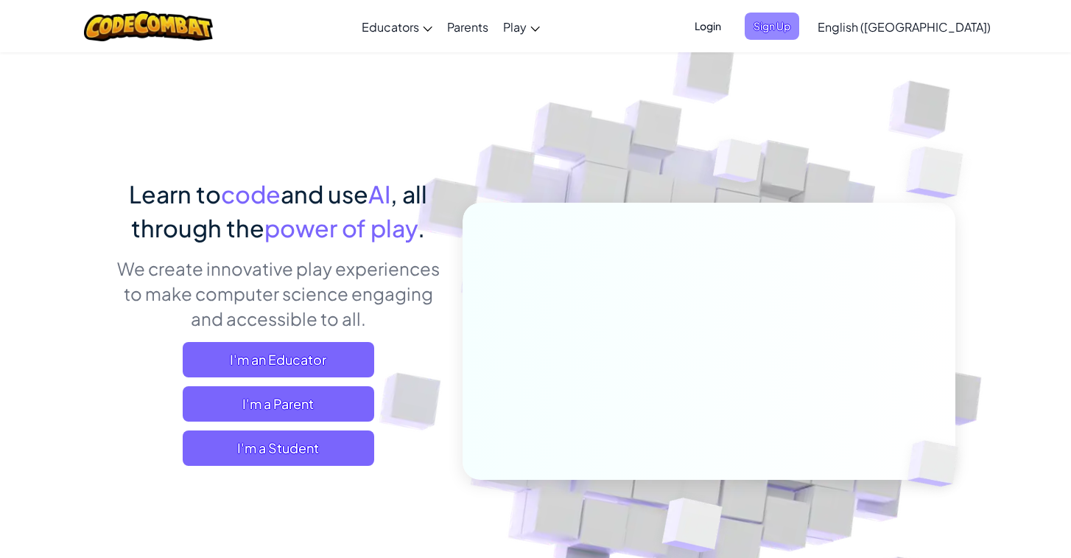
click at [799, 25] on span "Sign Up" at bounding box center [772, 26] width 54 height 27
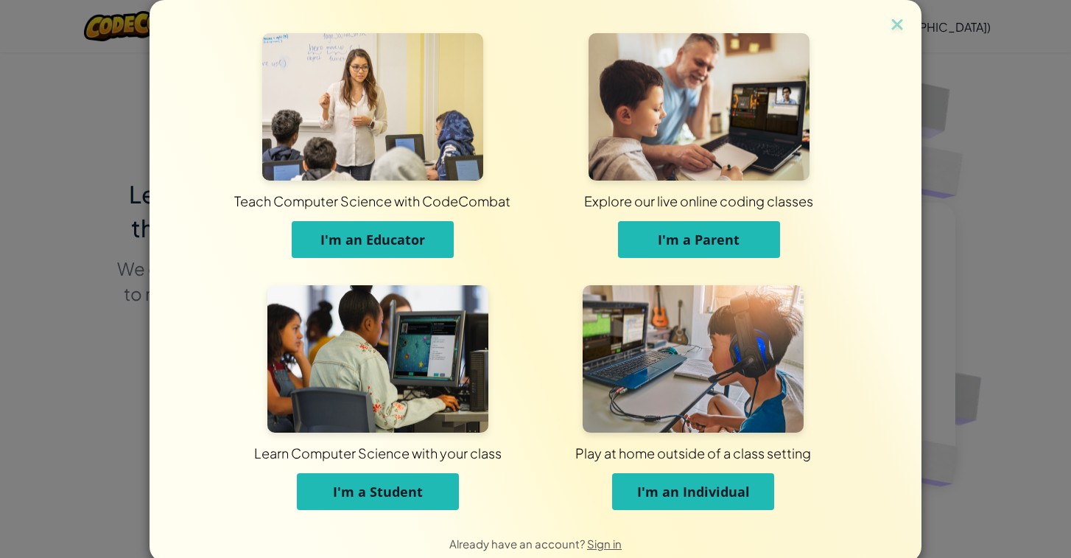
click at [665, 483] on span "I'm an Individual" at bounding box center [693, 491] width 113 height 18
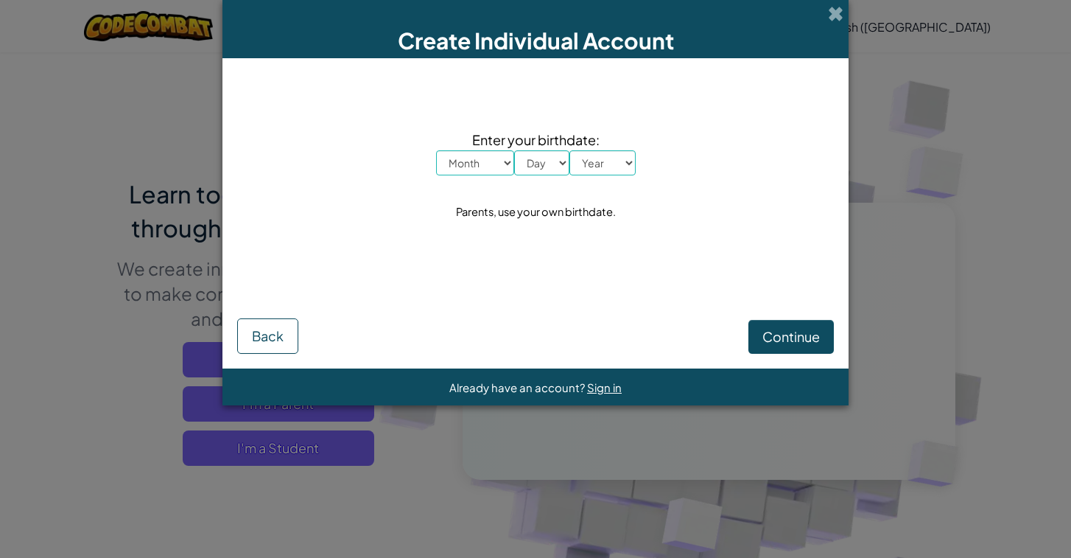
click at [485, 164] on select "Month January February March April May June July August September October Novem…" at bounding box center [475, 162] width 78 height 25
click at [830, 18] on span at bounding box center [835, 13] width 15 height 15
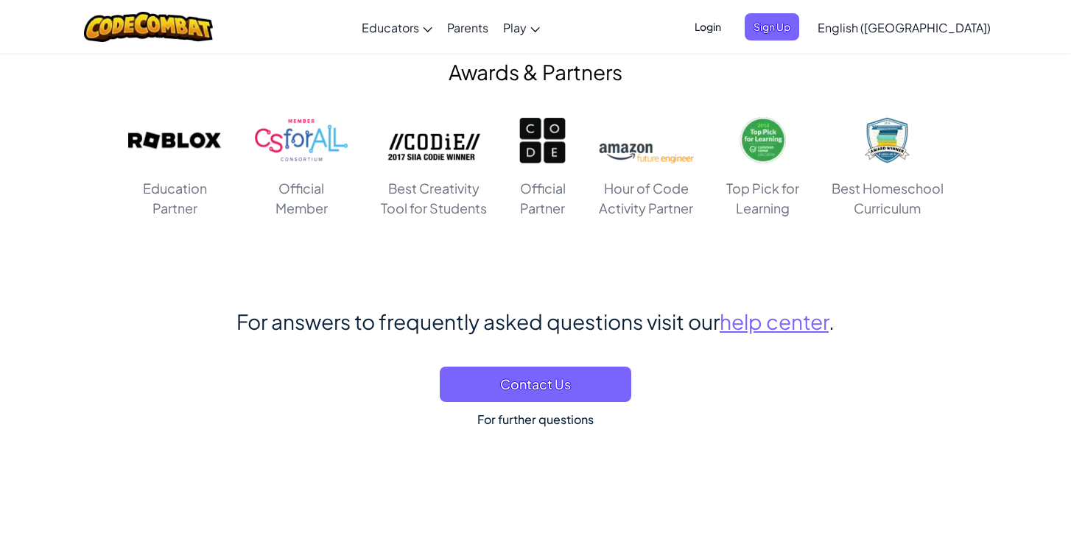
scroll to position [2920, 0]
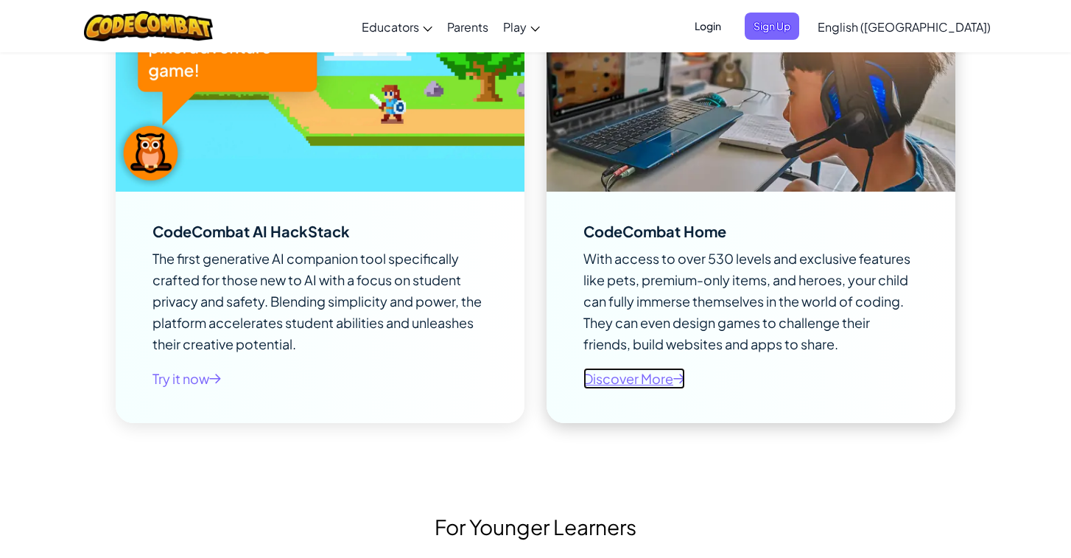
click at [654, 377] on link "Discover More" at bounding box center [634, 377] width 102 height 21
